Goal: Task Accomplishment & Management: Complete application form

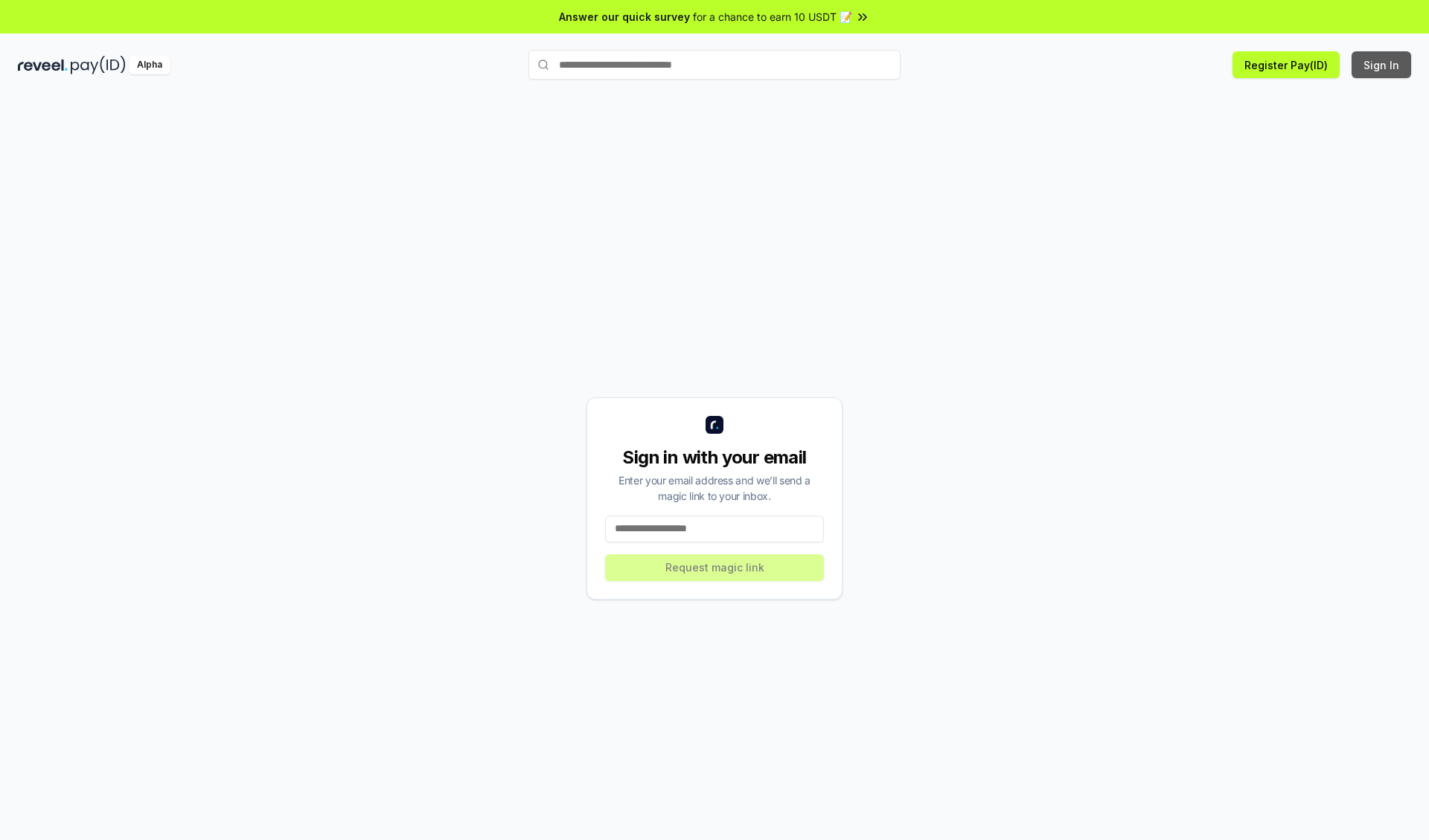
click at [1383, 65] on button "Sign In" at bounding box center [1381, 65] width 59 height 27
type input "**********"
click at [715, 567] on button "Request magic link" at bounding box center [715, 567] width 219 height 27
